Goal: Transaction & Acquisition: Obtain resource

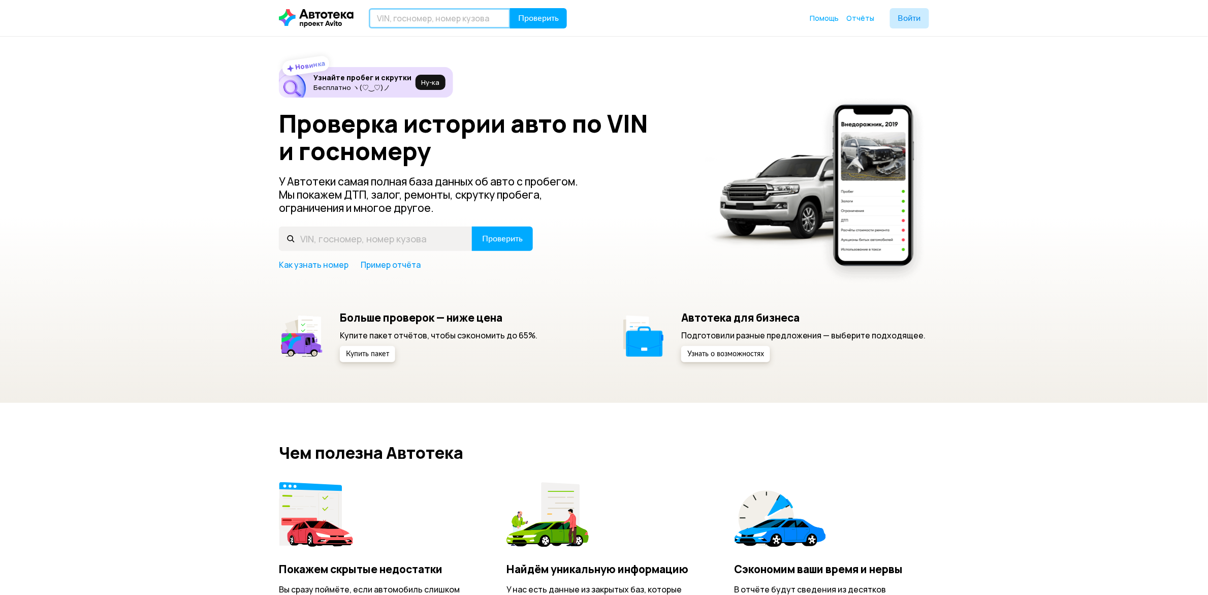
drag, startPoint x: 0, startPoint y: 0, endPoint x: 420, endPoint y: 18, distance: 420.4
click at [420, 16] on input "text" at bounding box center [440, 18] width 142 height 20
type input "О572ЕЕ89"
click at [544, 22] on span "Проверить" at bounding box center [538, 18] width 41 height 8
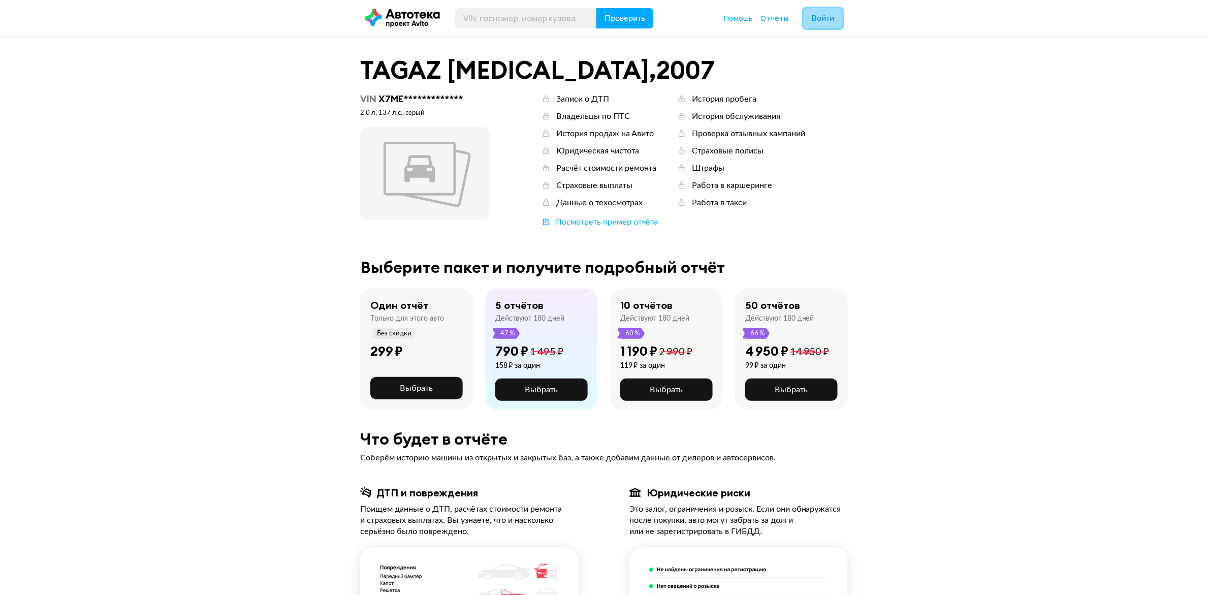
click at [827, 16] on span "Войти" at bounding box center [823, 18] width 23 height 8
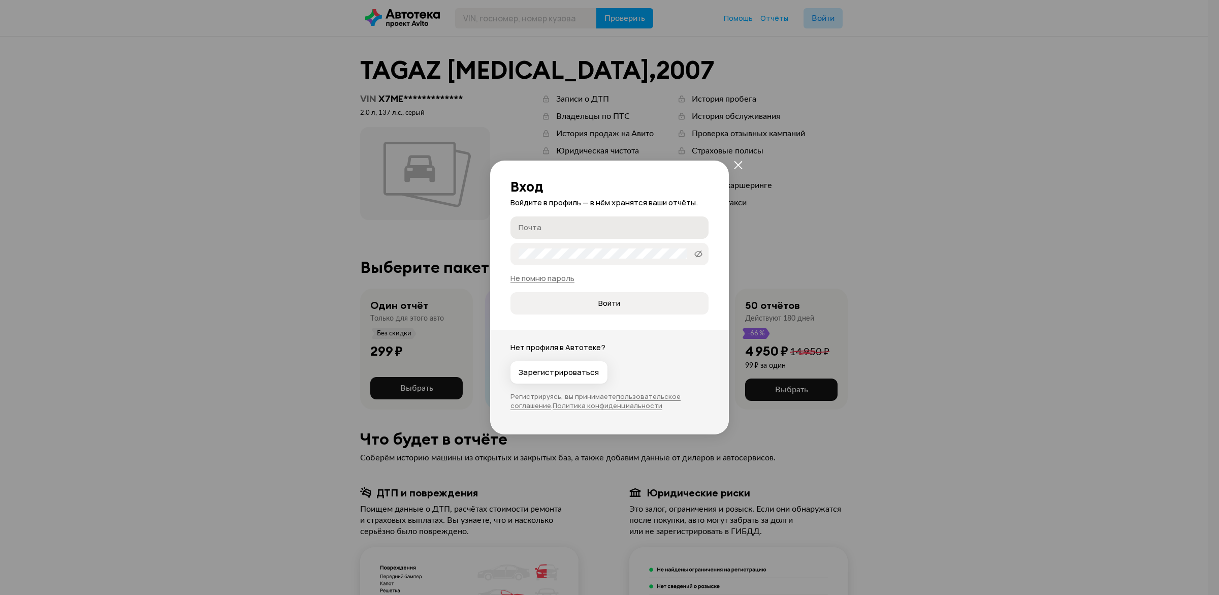
click at [572, 223] on input "Почта" at bounding box center [611, 227] width 185 height 10
type input "[EMAIL_ADDRESS][DOMAIN_NAME]"
click at [510, 292] on button "Войти" at bounding box center [609, 303] width 198 height 22
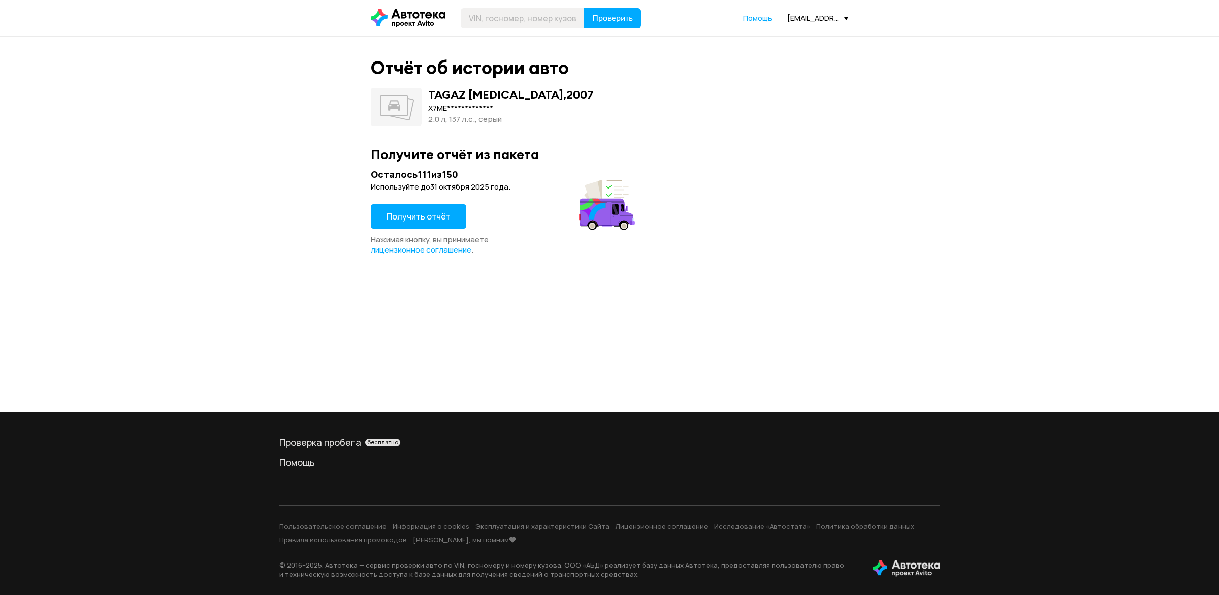
click at [411, 217] on span "Получить отчёт" at bounding box center [419, 216] width 64 height 11
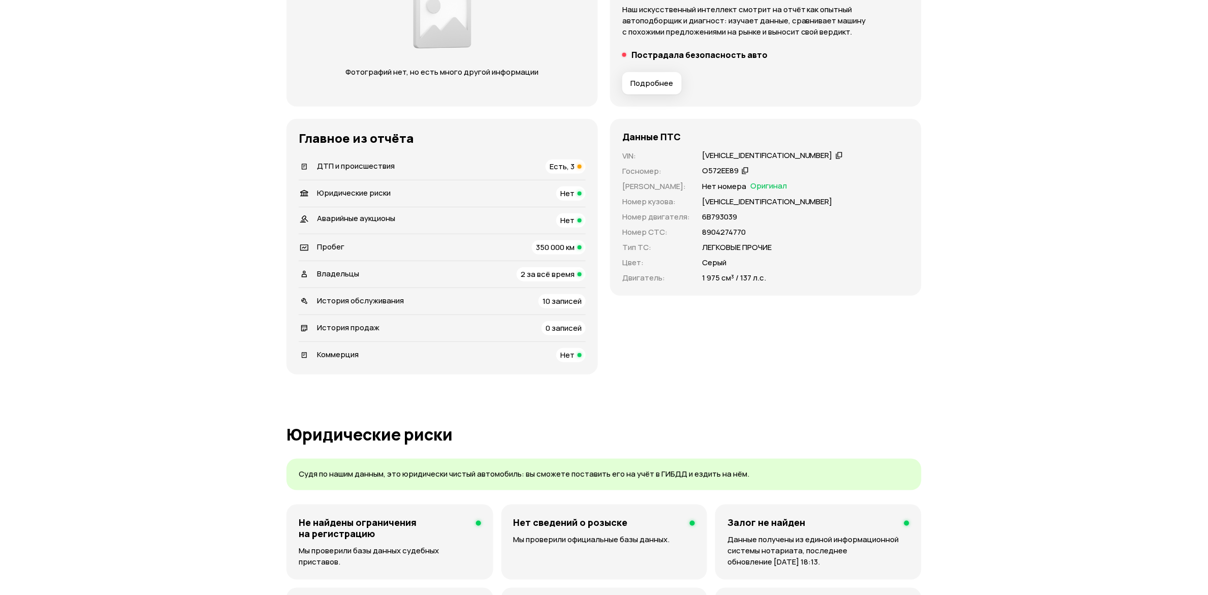
scroll to position [190, 0]
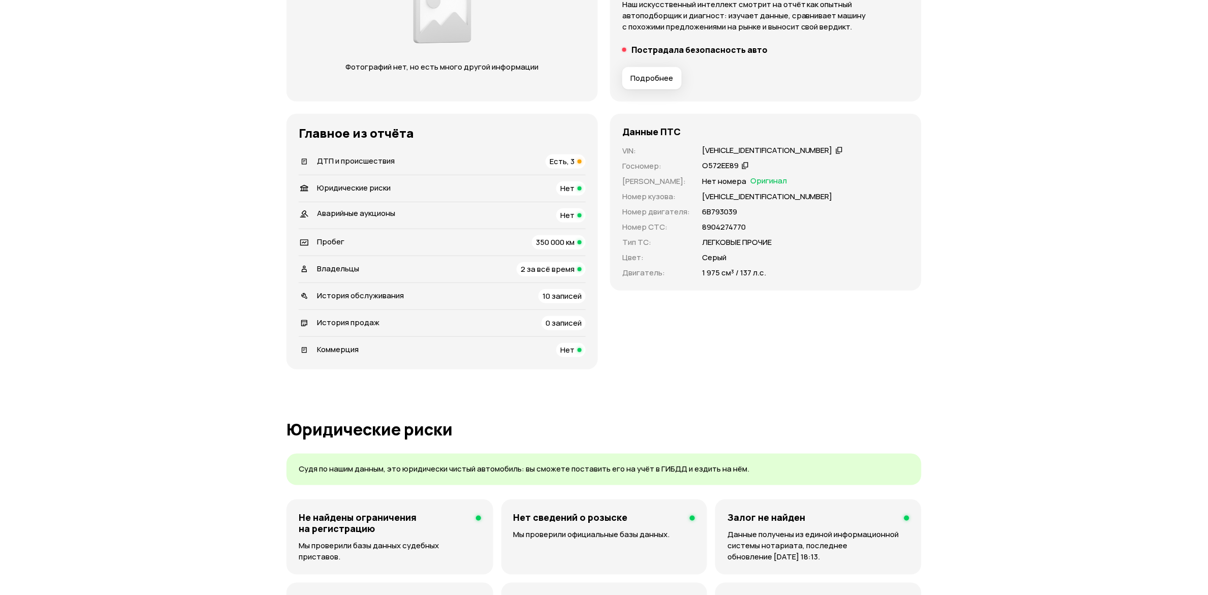
click at [630, 83] on span "Подробнее" at bounding box center [651, 78] width 43 height 10
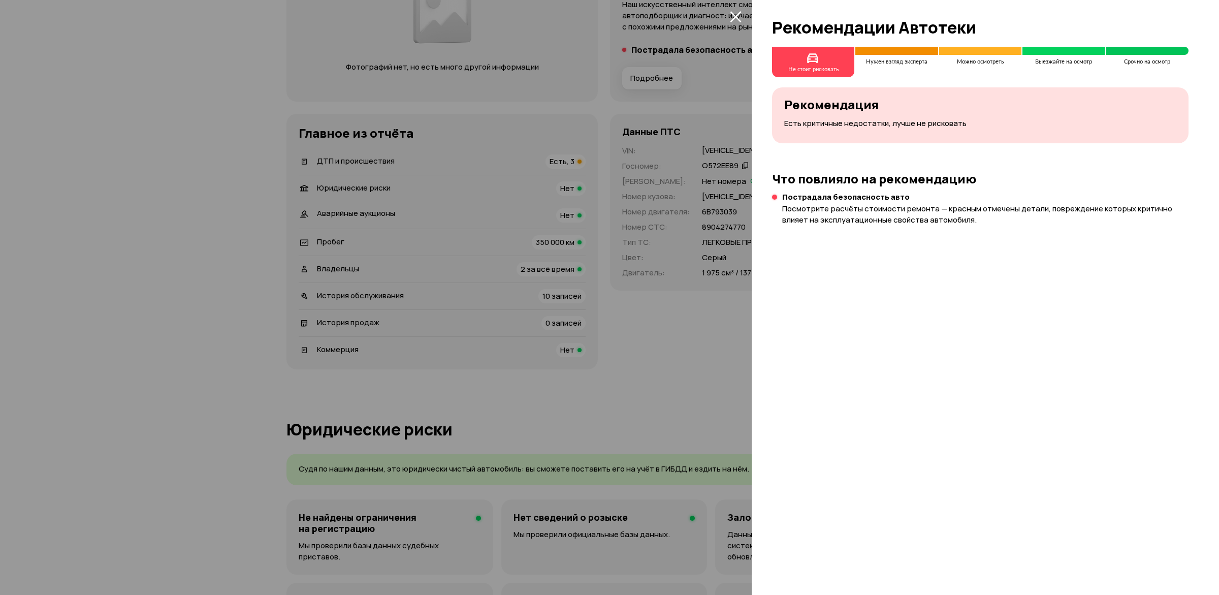
click at [649, 266] on div at bounding box center [609, 297] width 1219 height 595
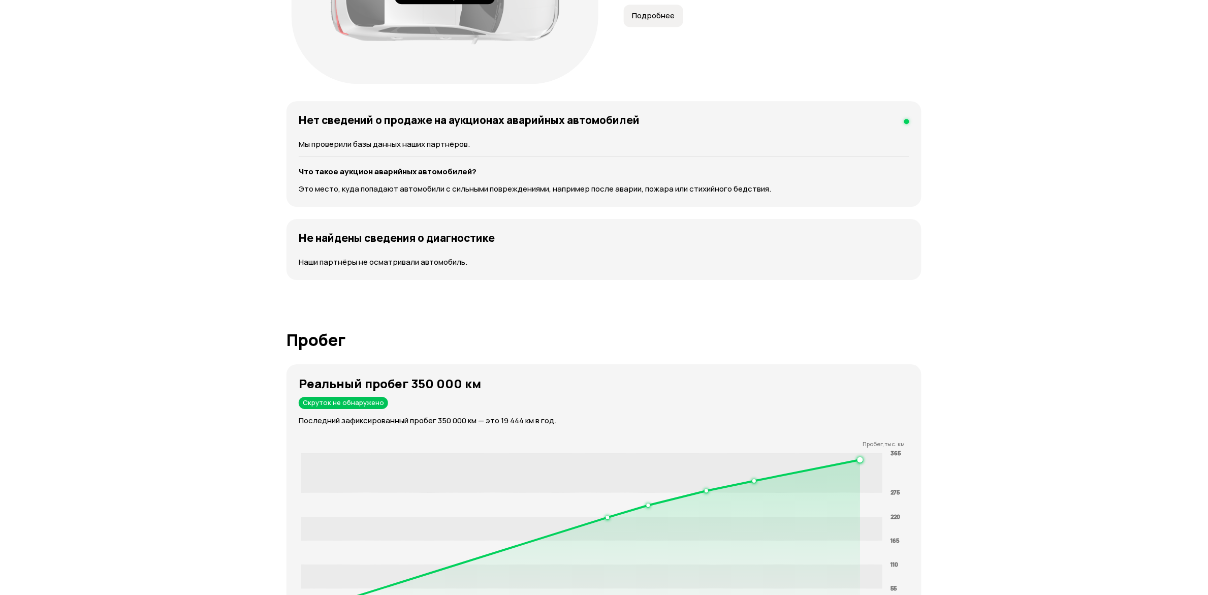
scroll to position [1206, 0]
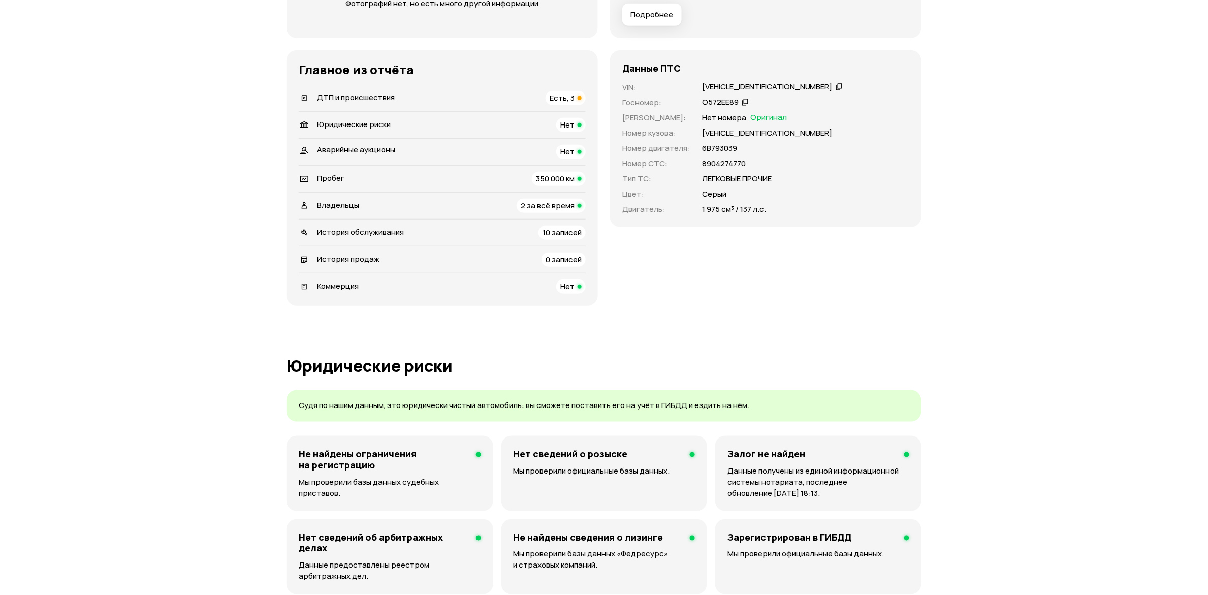
scroll to position [381, 0]
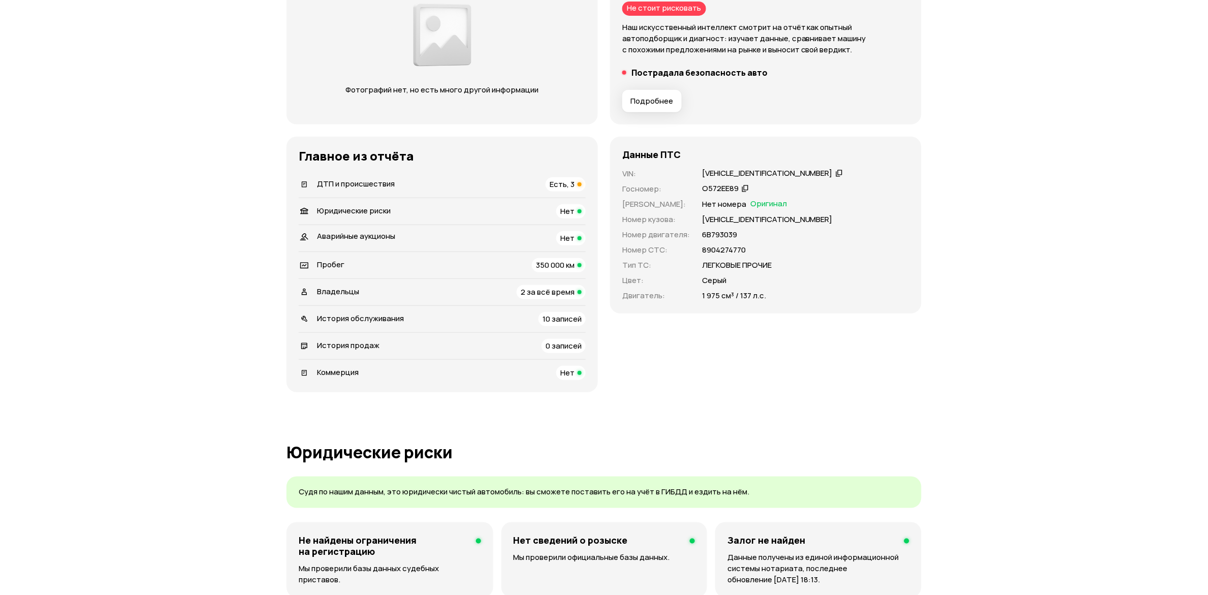
scroll to position [190, 0]
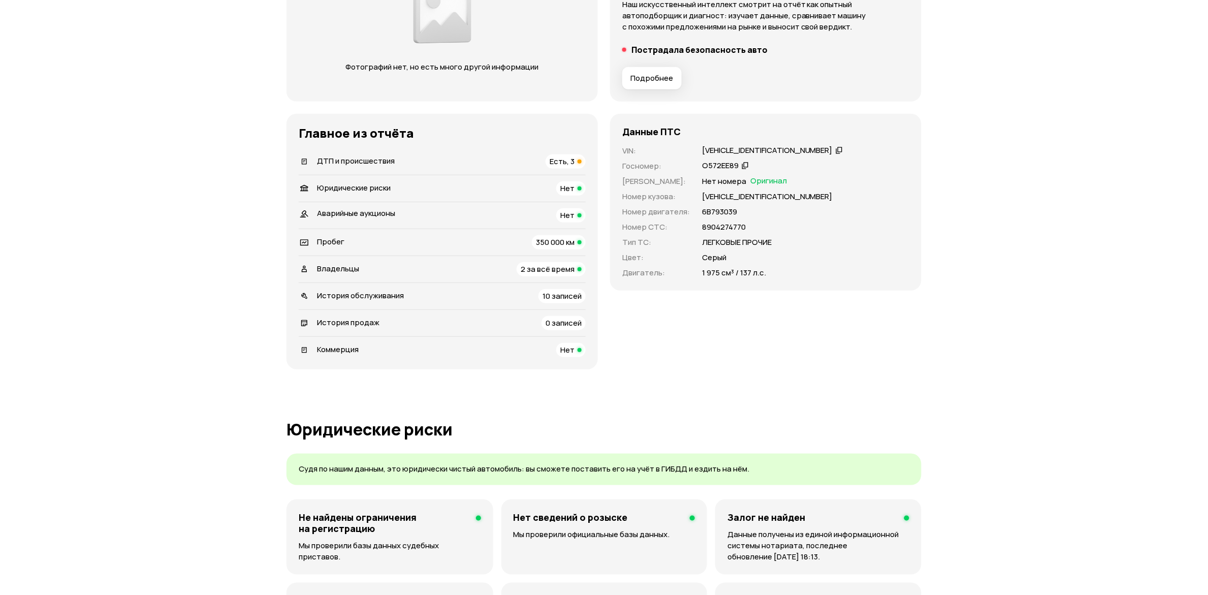
click at [702, 156] on div "X7MEN41HP7M029021" at bounding box center [767, 150] width 131 height 11
copy div "X7MEN41HP7M029021"
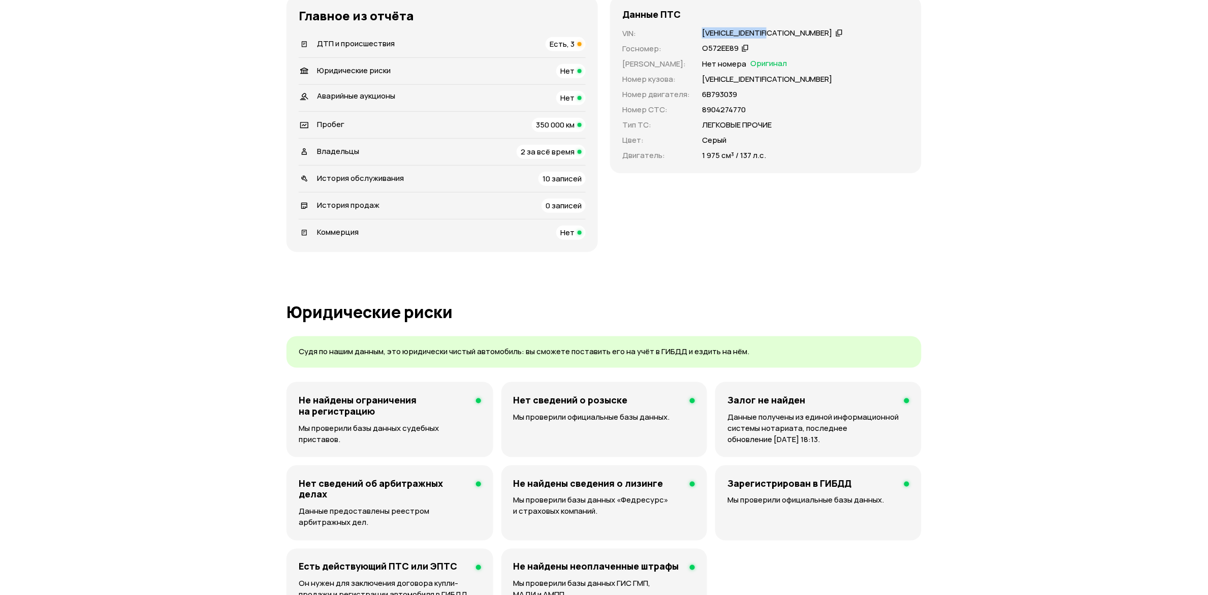
scroll to position [317, 0]
